Goal: Check status: Check status

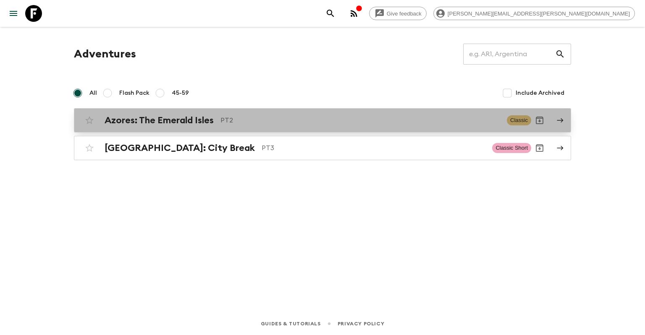
click at [243, 123] on p "PT2" at bounding box center [359, 120] width 279 height 10
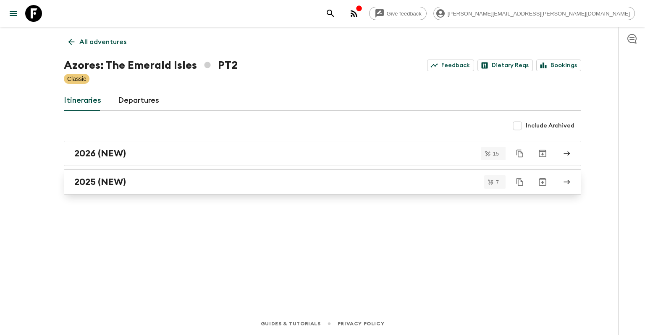
click at [115, 175] on link "2025 (NEW)" at bounding box center [322, 182] width 517 height 25
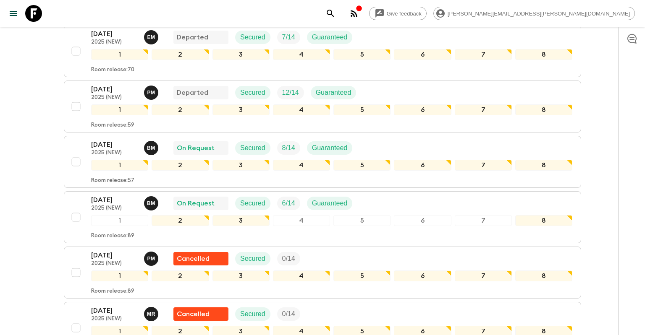
scroll to position [212, 0]
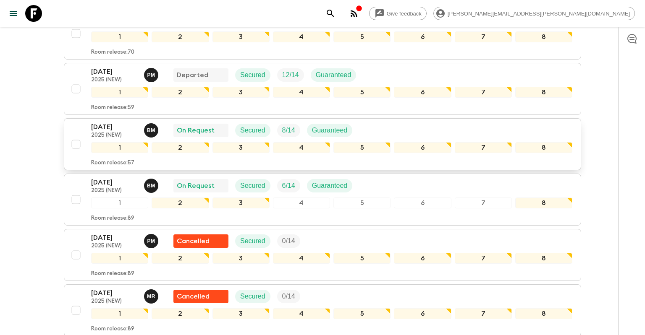
click at [409, 127] on div "[DATE] 2025 (NEW) B M On Request Secured 8 / 14 Guaranteed" at bounding box center [331, 130] width 481 height 17
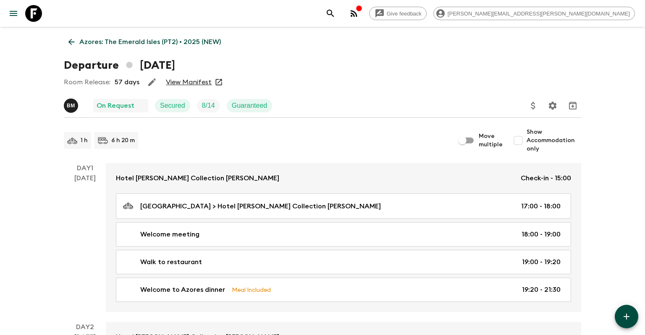
click at [191, 84] on link "View Manifest" at bounding box center [189, 82] width 46 height 8
click at [74, 45] on icon at bounding box center [71, 41] width 9 height 9
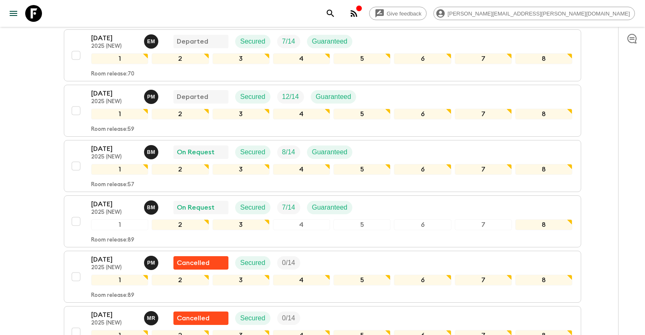
scroll to position [223, 0]
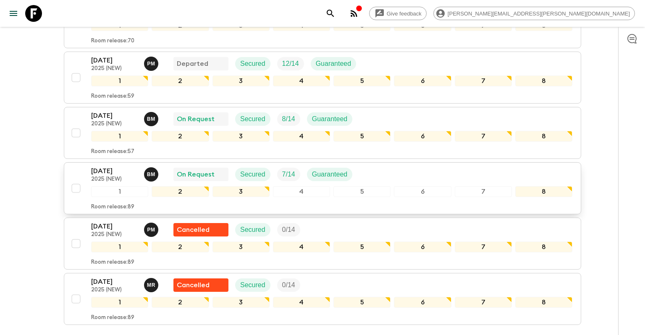
click at [394, 174] on div "[DATE] 2025 (NEW) B M On Request Secured 7 / 14 Guaranteed" at bounding box center [331, 174] width 481 height 17
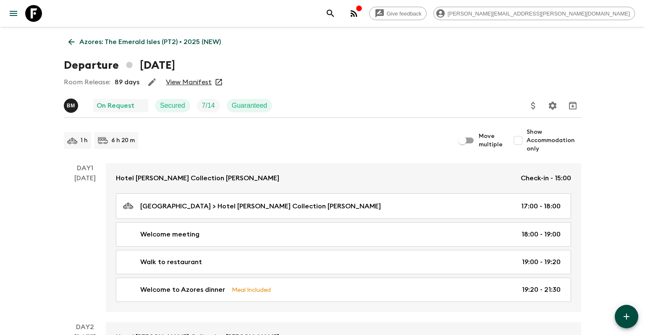
click at [191, 85] on link "View Manifest" at bounding box center [189, 82] width 46 height 8
